Goal: Task Accomplishment & Management: Complete application form

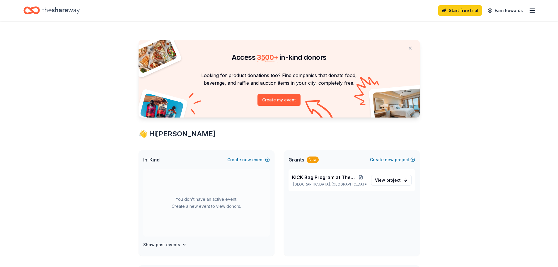
click at [533, 11] on icon "button" at bounding box center [532, 10] width 7 height 7
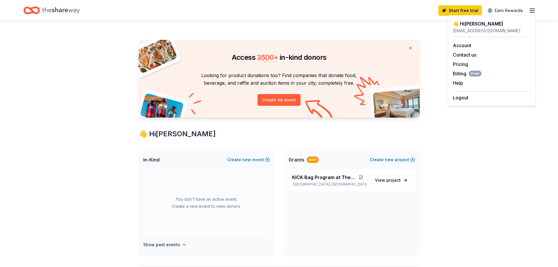
click at [533, 11] on icon "button" at bounding box center [532, 10] width 7 height 7
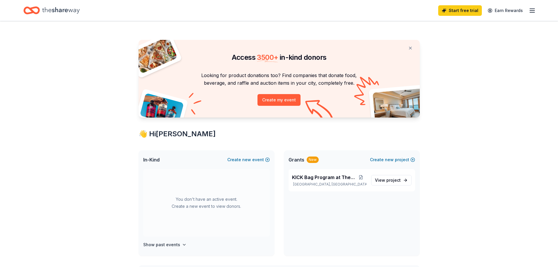
click at [533, 11] on icon "button" at bounding box center [532, 10] width 7 height 7
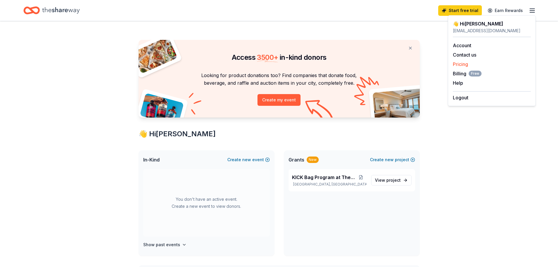
click at [464, 64] on link "Pricing" at bounding box center [460, 64] width 15 height 6
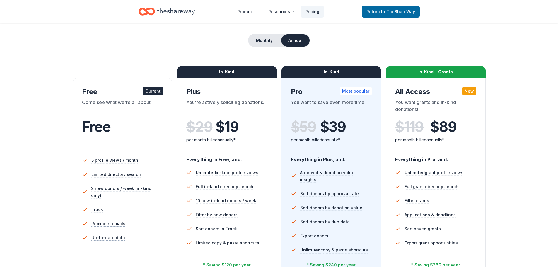
scroll to position [59, 0]
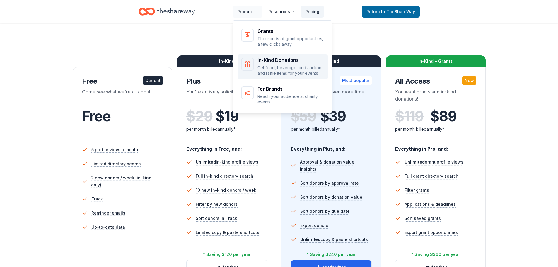
click at [283, 62] on div "In-Kind Donations" at bounding box center [291, 60] width 67 height 5
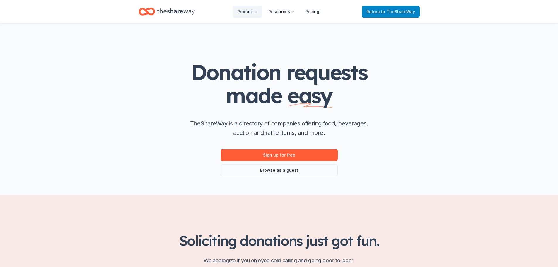
click at [397, 9] on span "to TheShareWay" at bounding box center [398, 11] width 34 height 5
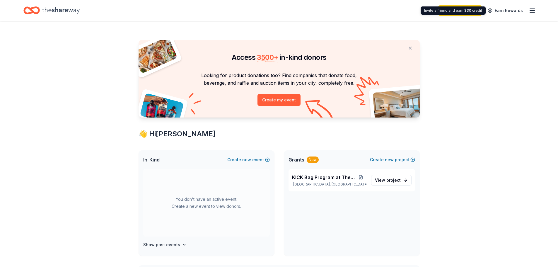
click at [529, 8] on div "Start free trial Earn Rewards" at bounding box center [488, 11] width 98 height 14
click at [534, 14] on icon "button" at bounding box center [532, 10] width 7 height 7
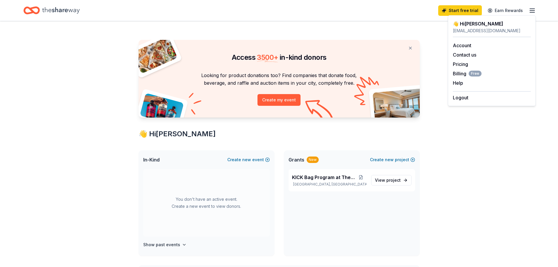
click at [534, 14] on icon "button" at bounding box center [532, 10] width 7 height 7
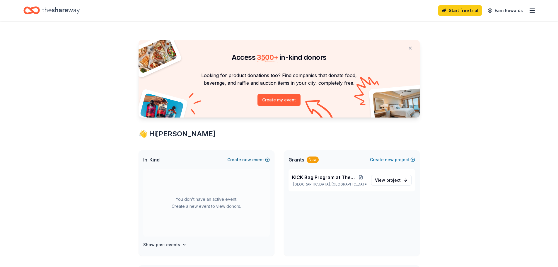
click at [256, 160] on button "Create new event" at bounding box center [248, 159] width 43 height 7
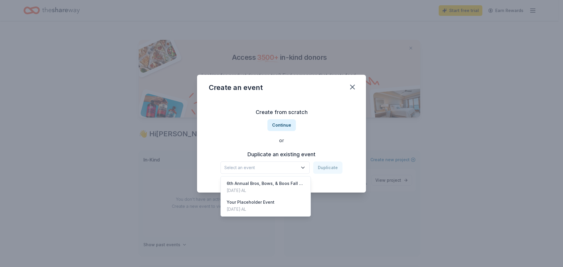
click at [288, 162] on button "Select an event" at bounding box center [264, 168] width 89 height 12
click at [284, 187] on div "[DATE] · AL" at bounding box center [266, 190] width 78 height 7
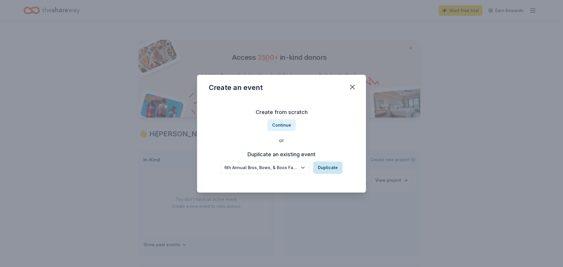
click at [332, 165] on button "Duplicate" at bounding box center [327, 168] width 29 height 12
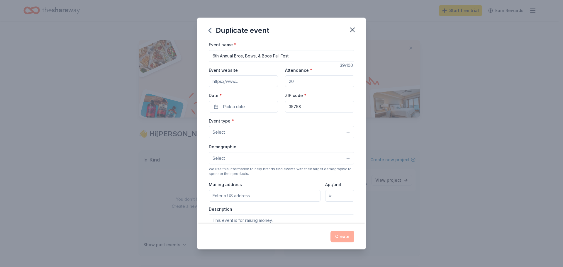
drag, startPoint x: 213, startPoint y: 57, endPoint x: 209, endPoint y: 56, distance: 4.8
click at [209, 56] on input "6th Annual Bros, Bows, & Boos Fall Fest" at bounding box center [281, 56] width 145 height 12
type input "7th Annual Bros, Bows, & Boos Fall Fest"
click at [249, 83] on input "Event website" at bounding box center [243, 81] width 69 height 12
click at [298, 81] on input "Attendance *" at bounding box center [319, 81] width 69 height 12
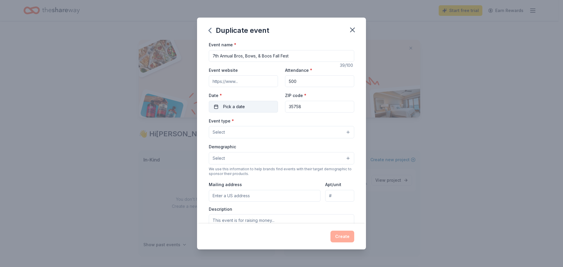
type input "500"
click at [232, 107] on span "Pick a date" at bounding box center [234, 106] width 22 height 7
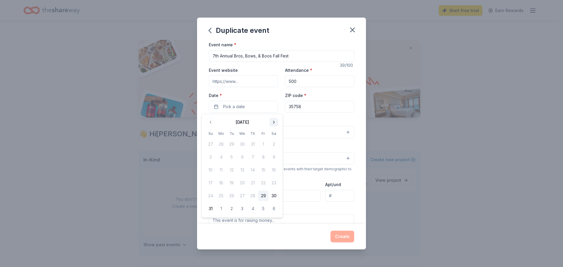
click at [274, 124] on button "Go to next month" at bounding box center [274, 122] width 8 height 8
click at [211, 197] on button "26" at bounding box center [210, 196] width 11 height 11
click at [303, 112] on input "35758" at bounding box center [319, 107] width 69 height 12
click at [259, 134] on button "Select" at bounding box center [281, 132] width 145 height 12
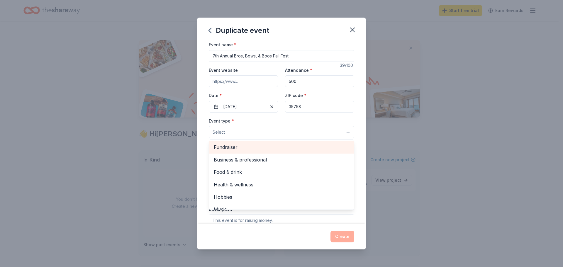
click at [254, 149] on span "Fundraiser" at bounding box center [281, 147] width 135 height 8
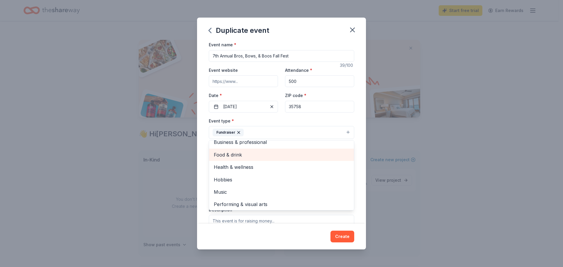
scroll to position [7, 0]
click at [346, 115] on div "Event name * 7th Annual Bros, Bows, & Boos Fall Fest 39 /100 Event website Atte…" at bounding box center [281, 176] width 145 height 271
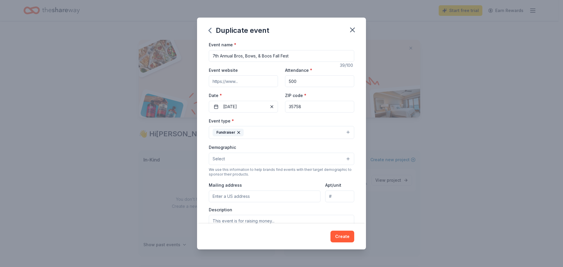
click at [259, 162] on button "Select" at bounding box center [281, 159] width 145 height 12
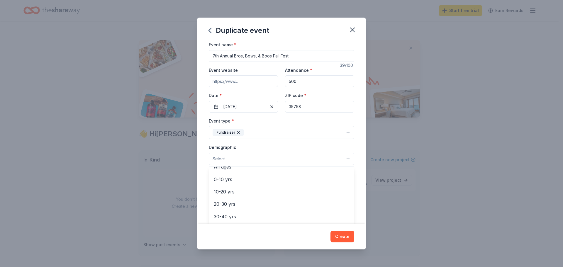
scroll to position [0, 0]
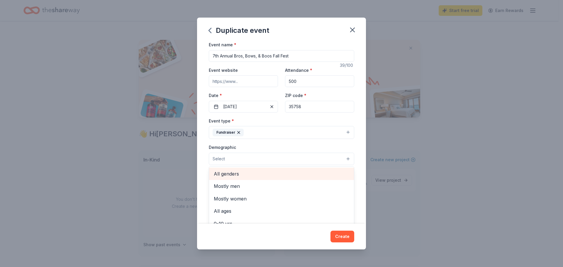
click at [258, 179] on div "All genders" at bounding box center [281, 174] width 145 height 12
click at [288, 142] on div "Event type * Fundraiser Demographic All genders Mostly men Mostly women All age…" at bounding box center [281, 179] width 145 height 125
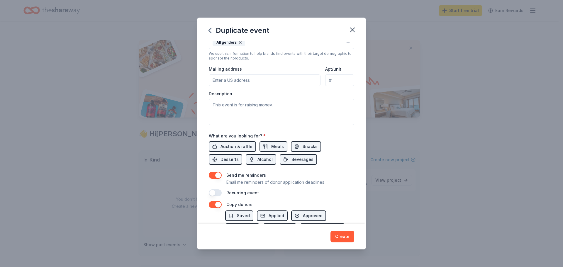
scroll to position [117, 0]
click at [232, 144] on span "Auction & raffle" at bounding box center [236, 145] width 32 height 7
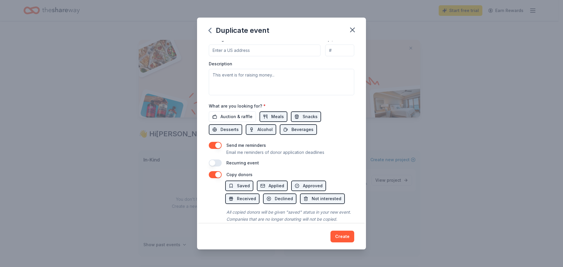
click at [219, 177] on button "button" at bounding box center [215, 174] width 13 height 7
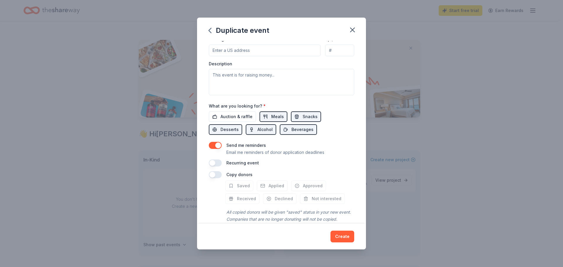
click at [212, 176] on button "button" at bounding box center [215, 174] width 13 height 7
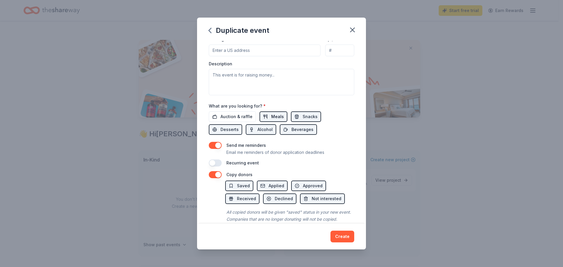
click at [280, 116] on span "Meals" at bounding box center [277, 116] width 13 height 7
click at [303, 114] on span "Snacks" at bounding box center [310, 116] width 15 height 7
click at [300, 127] on span "Beverages" at bounding box center [302, 129] width 22 height 7
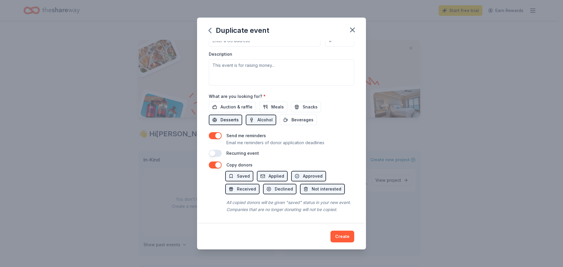
click at [231, 116] on span "Desserts" at bounding box center [229, 119] width 18 height 7
click at [249, 115] on button "Alcohol" at bounding box center [261, 120] width 30 height 11
click at [239, 103] on span "Auction & raffle" at bounding box center [236, 106] width 32 height 7
drag, startPoint x: 254, startPoint y: 99, endPoint x: 248, endPoint y: 99, distance: 6.7
click at [248, 102] on div "Auction & raffle Meals Snacks Desserts Alcohol Beverages" at bounding box center [281, 113] width 145 height 23
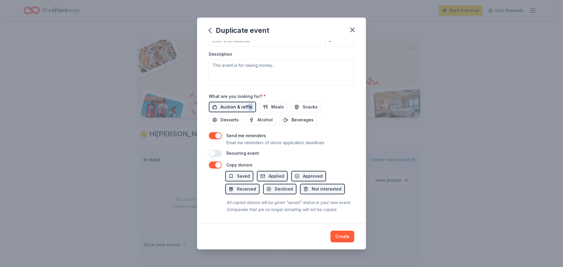
click at [248, 103] on span "Auction & raffle" at bounding box center [236, 106] width 32 height 7
click at [296, 102] on button "Snacks" at bounding box center [306, 107] width 30 height 11
click at [275, 103] on span "Meals" at bounding box center [277, 106] width 13 height 7
click at [304, 116] on span "Beverages" at bounding box center [302, 119] width 22 height 7
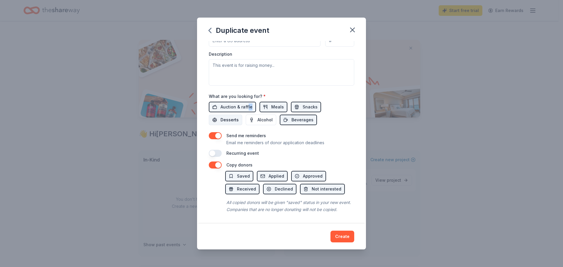
click at [227, 116] on span "Desserts" at bounding box center [229, 119] width 18 height 7
click at [341, 236] on button "Create" at bounding box center [342, 237] width 24 height 12
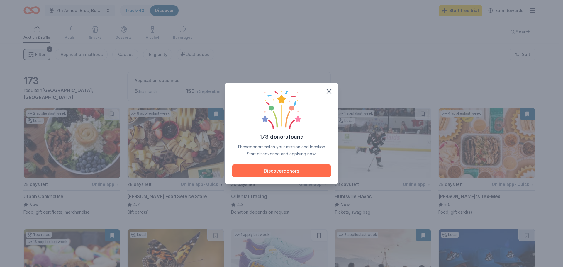
click at [275, 170] on button "Discover donors" at bounding box center [281, 170] width 98 height 13
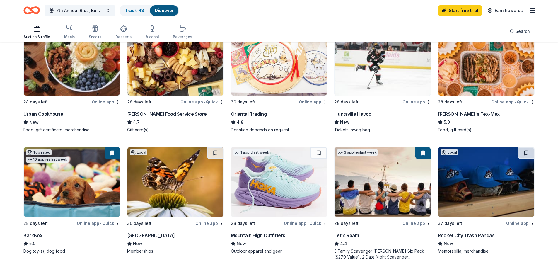
scroll to position [82, 0]
